Goal: Task Accomplishment & Management: Manage account settings

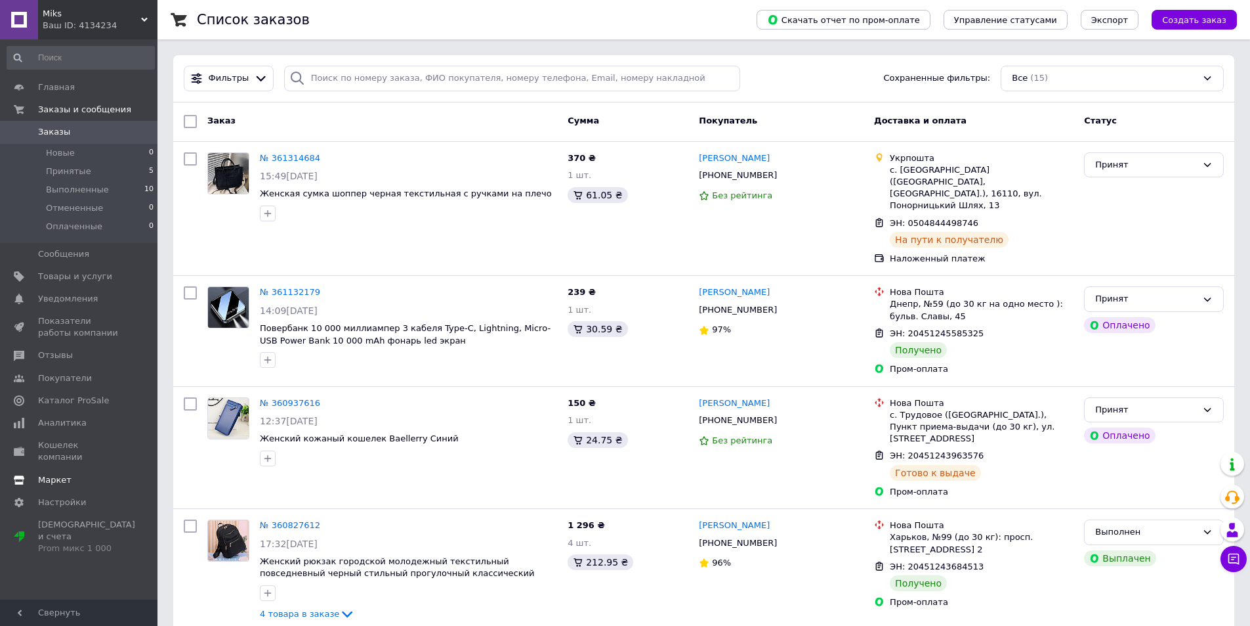
drag, startPoint x: 74, startPoint y: 427, endPoint x: 103, endPoint y: 427, distance: 29.5
click at [74, 428] on span "Аналитика" at bounding box center [62, 423] width 49 height 12
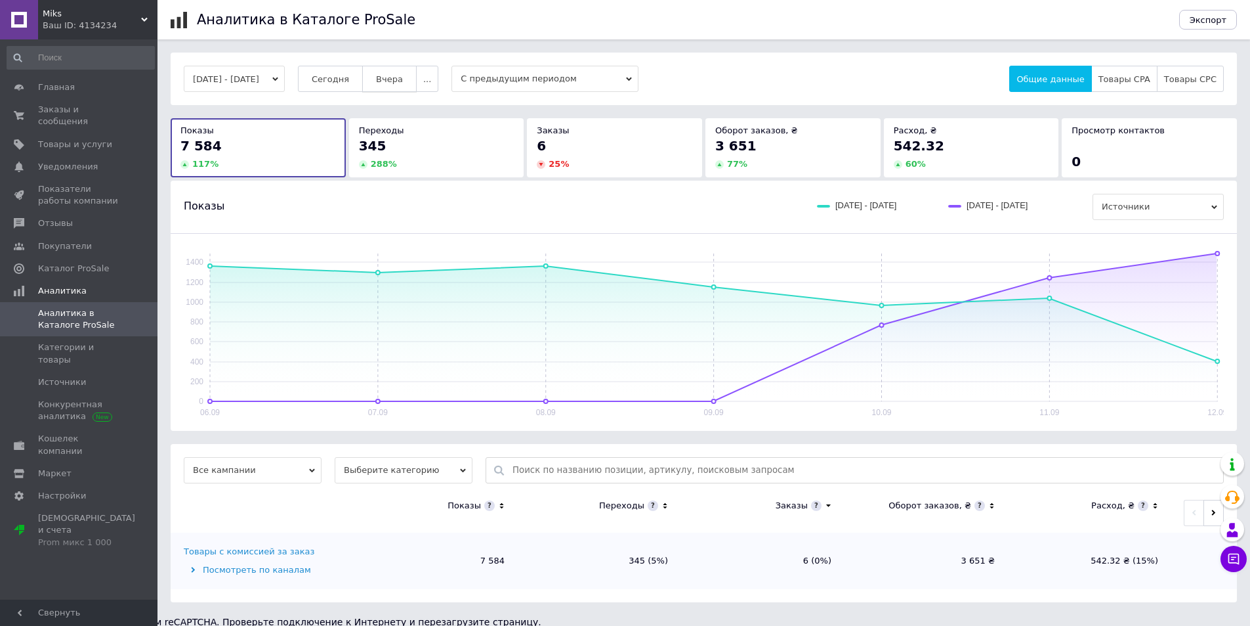
click at [403, 78] on span "Вчера" at bounding box center [389, 79] width 27 height 10
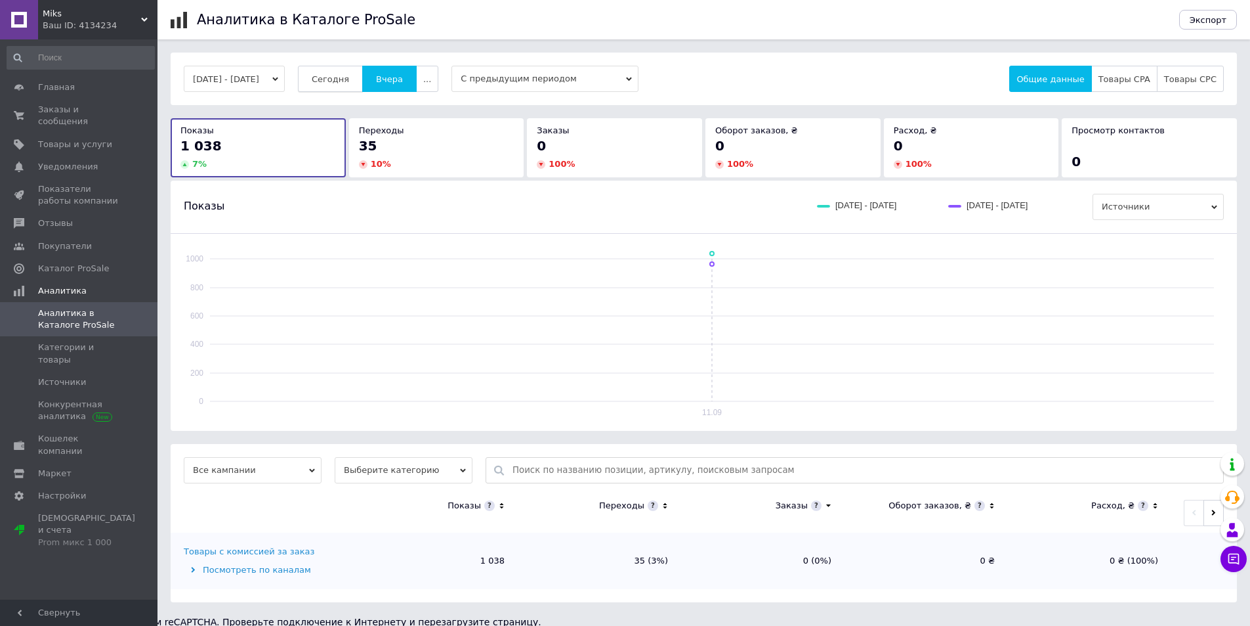
click at [348, 81] on span "Сегодня" at bounding box center [330, 79] width 37 height 10
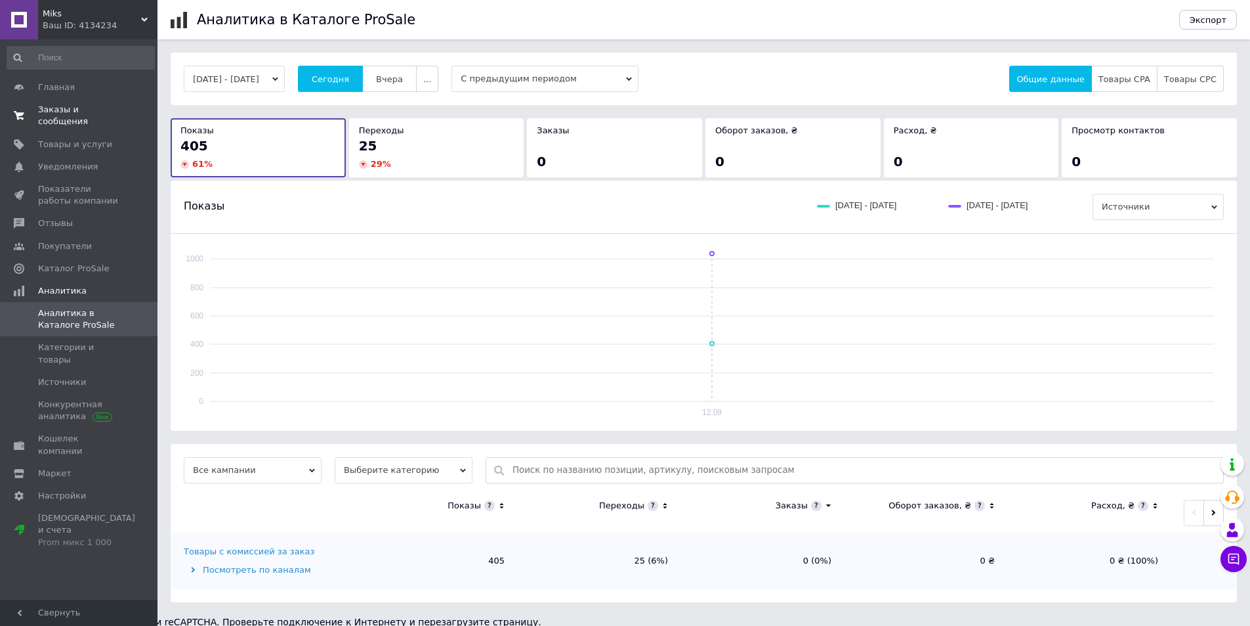
click at [87, 110] on span "Заказы и сообщения" at bounding box center [79, 116] width 83 height 24
